Goal: Task Accomplishment & Management: Use online tool/utility

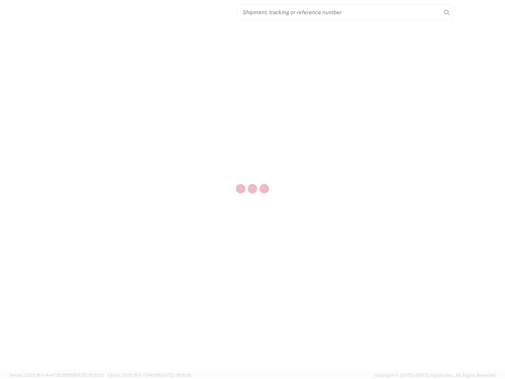
select select "US"
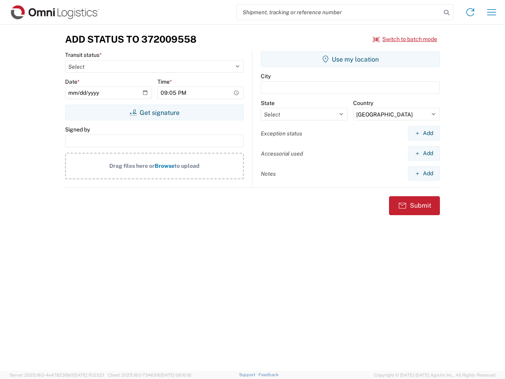
click at [339, 12] on input "search" at bounding box center [339, 12] width 204 height 15
click at [447, 13] on icon at bounding box center [446, 12] width 11 height 11
click at [470, 12] on icon at bounding box center [470, 12] width 13 height 13
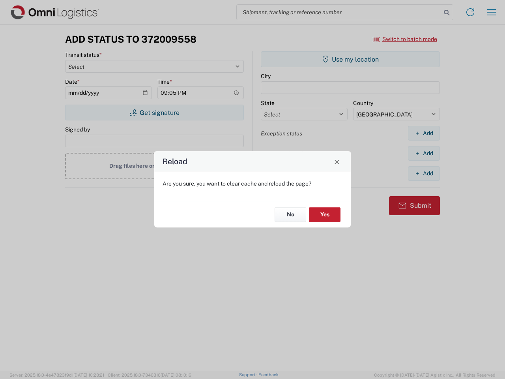
click at [492, 12] on div "Reload Are you sure, you want to clear cache and reload the page? No Yes" at bounding box center [252, 189] width 505 height 379
click at [405, 39] on div "Reload Are you sure, you want to clear cache and reload the page? No Yes" at bounding box center [252, 189] width 505 height 379
click at [154, 112] on div "Reload Are you sure, you want to clear cache and reload the page? No Yes" at bounding box center [252, 189] width 505 height 379
click at [350, 59] on div "Reload Are you sure, you want to clear cache and reload the page? No Yes" at bounding box center [252, 189] width 505 height 379
click at [424, 133] on div "Reload Are you sure, you want to clear cache and reload the page? No Yes" at bounding box center [252, 189] width 505 height 379
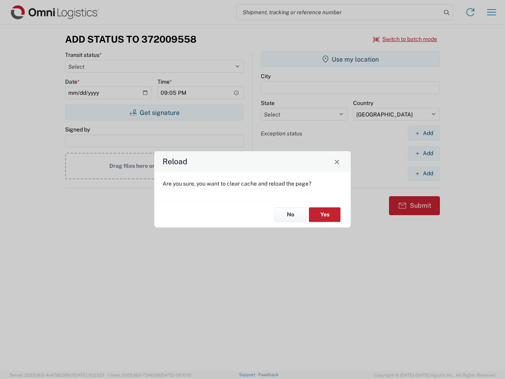
click at [424, 153] on div "Reload Are you sure, you want to clear cache and reload the page? No Yes" at bounding box center [252, 189] width 505 height 379
click at [424, 173] on div "Reload Are you sure, you want to clear cache and reload the page? No Yes" at bounding box center [252, 189] width 505 height 379
